Goal: Information Seeking & Learning: Learn about a topic

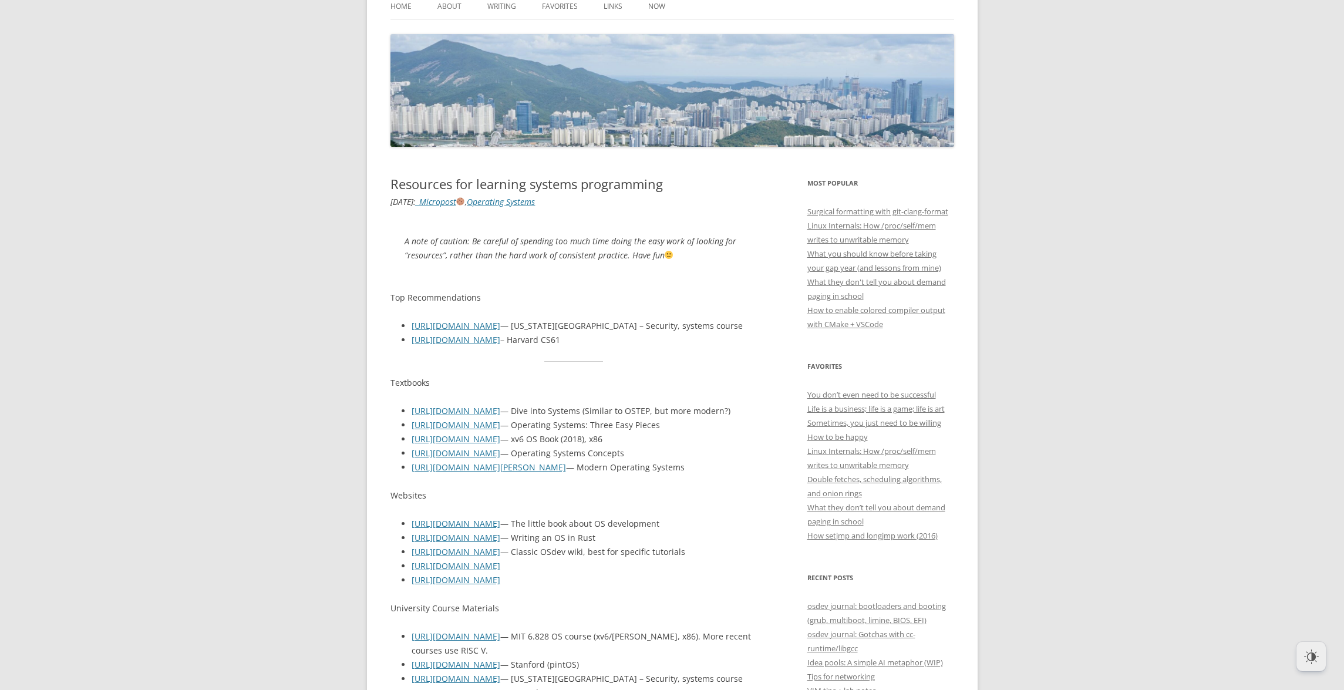
scroll to position [141, 0]
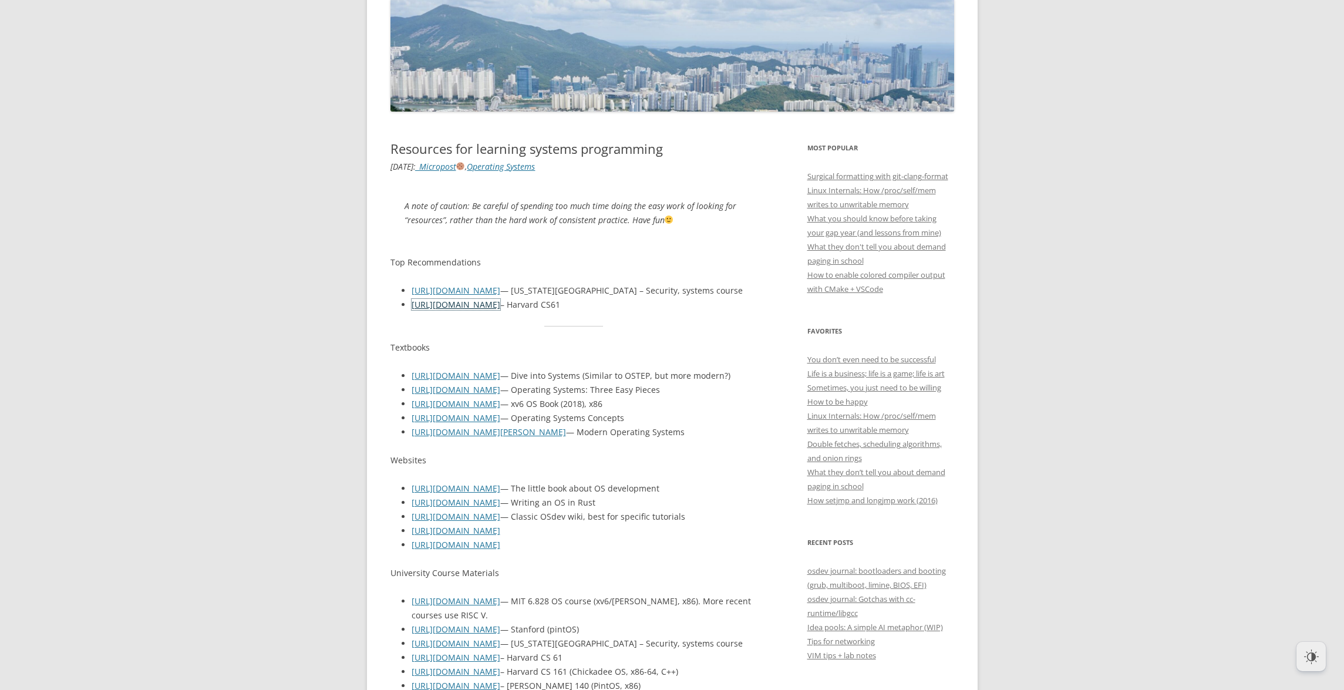
click at [451, 307] on link "[URL][DOMAIN_NAME]" at bounding box center [456, 304] width 89 height 11
drag, startPoint x: 572, startPoint y: 305, endPoint x: 648, endPoint y: 304, distance: 75.1
click at [647, 304] on li "[URL][DOMAIN_NAME] – [GEOGRAPHIC_DATA]" at bounding box center [585, 305] width 346 height 14
copy li "Harvard CS61"
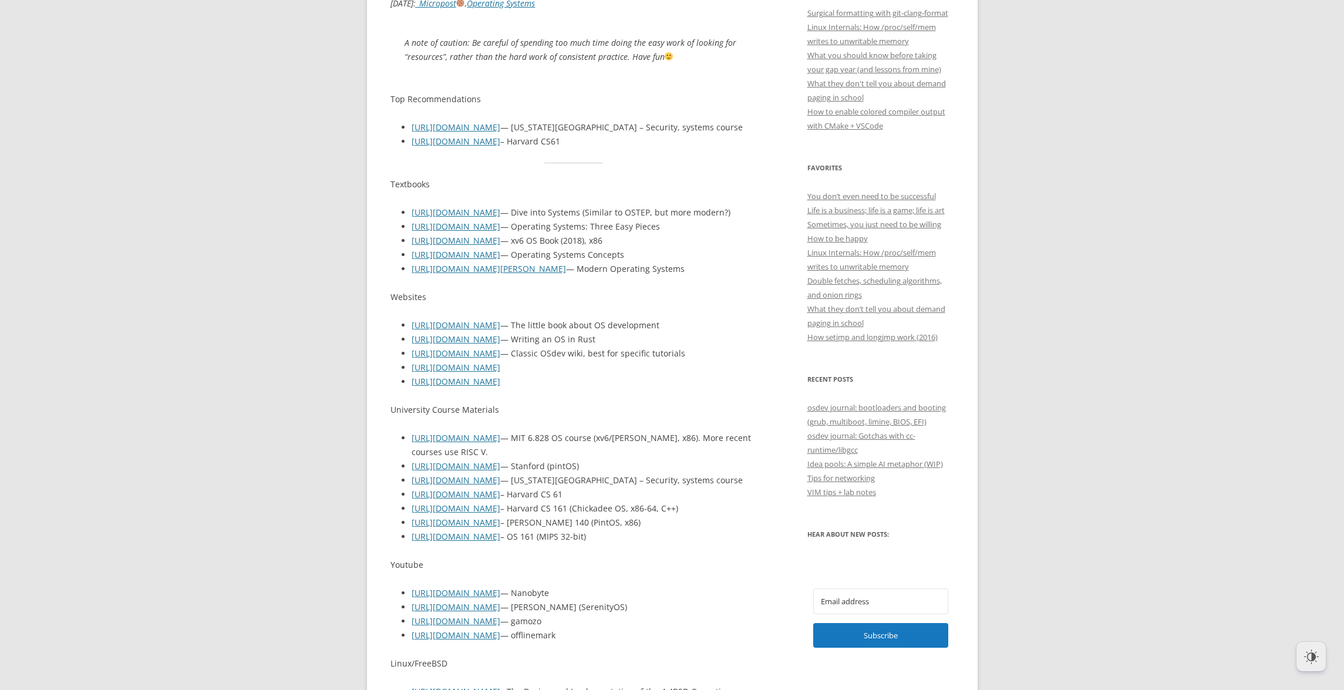
scroll to position [352, 0]
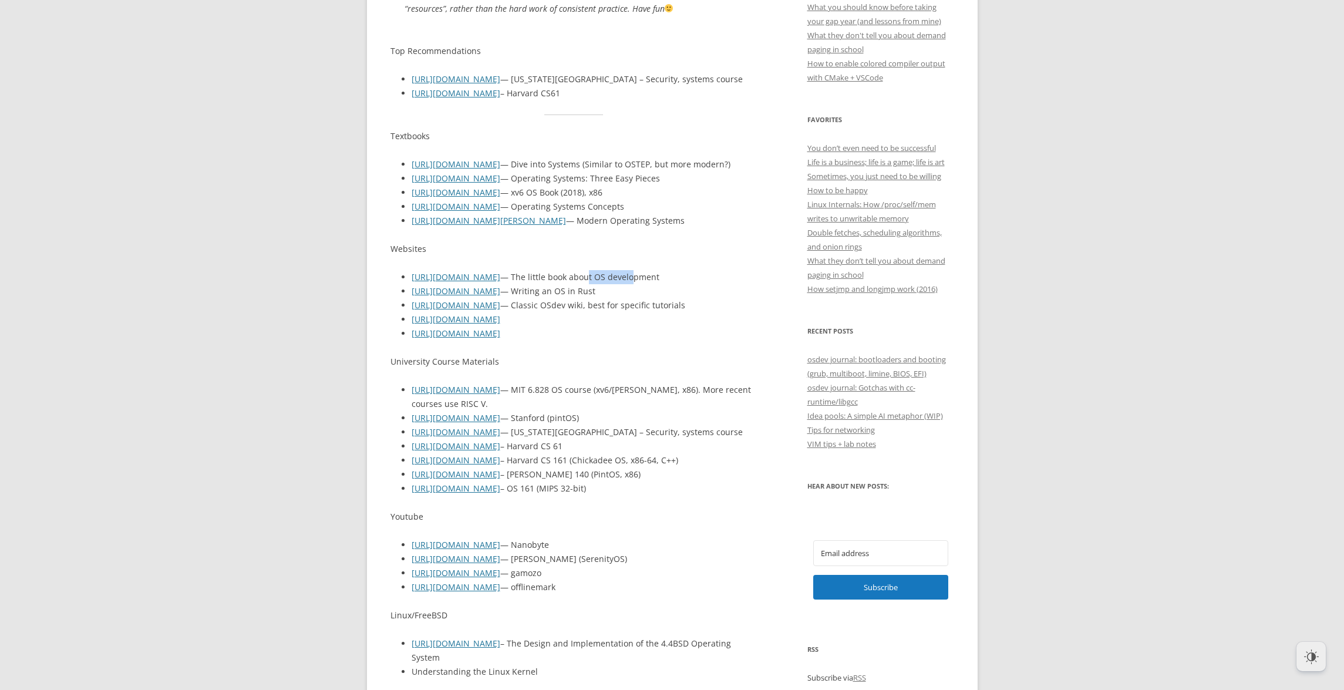
drag, startPoint x: 606, startPoint y: 294, endPoint x: 652, endPoint y: 295, distance: 45.8
click at [652, 284] on li "[URL][DOMAIN_NAME] — The little book about OS development" at bounding box center [585, 277] width 346 height 14
click at [684, 284] on li "[URL][DOMAIN_NAME] — The little book about OS development" at bounding box center [585, 277] width 346 height 14
click at [485, 282] on link "[URL][DOMAIN_NAME]" at bounding box center [456, 276] width 89 height 11
drag, startPoint x: 546, startPoint y: 305, endPoint x: 620, endPoint y: 308, distance: 74.0
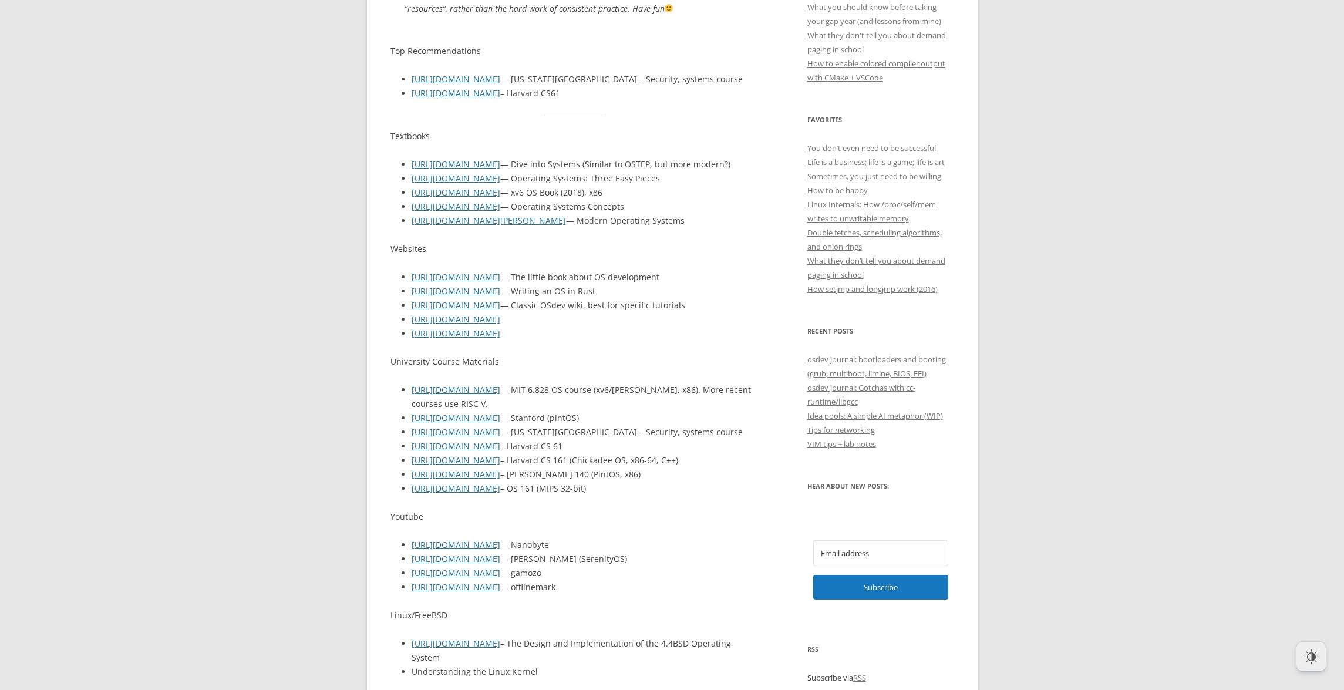
click at [576, 298] on li "[URL][DOMAIN_NAME] — Writing an OS in Rust" at bounding box center [585, 291] width 346 height 14
click at [623, 298] on li "[URL][DOMAIN_NAME] — Writing an OS in Rust" at bounding box center [585, 291] width 346 height 14
click at [616, 312] on li "[URL][DOMAIN_NAME] — Classic OSdev wiki, best for specific tutorials" at bounding box center [585, 305] width 346 height 14
click at [481, 296] on link "[URL][DOMAIN_NAME]" at bounding box center [456, 290] width 89 height 11
click at [500, 395] on link "[URL][DOMAIN_NAME]" at bounding box center [456, 389] width 89 height 11
